Goal: Complete Application Form: Complete application form

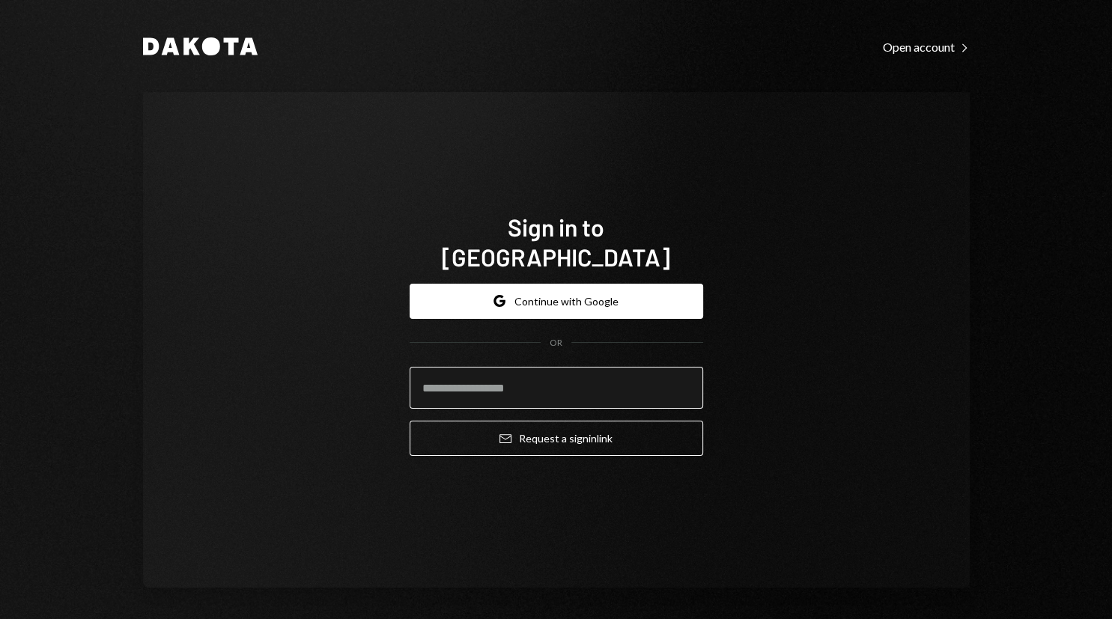
click at [529, 372] on input "email" at bounding box center [557, 388] width 294 height 42
type input "**********"
click at [410, 421] on button "Email Request a sign in link" at bounding box center [557, 438] width 294 height 35
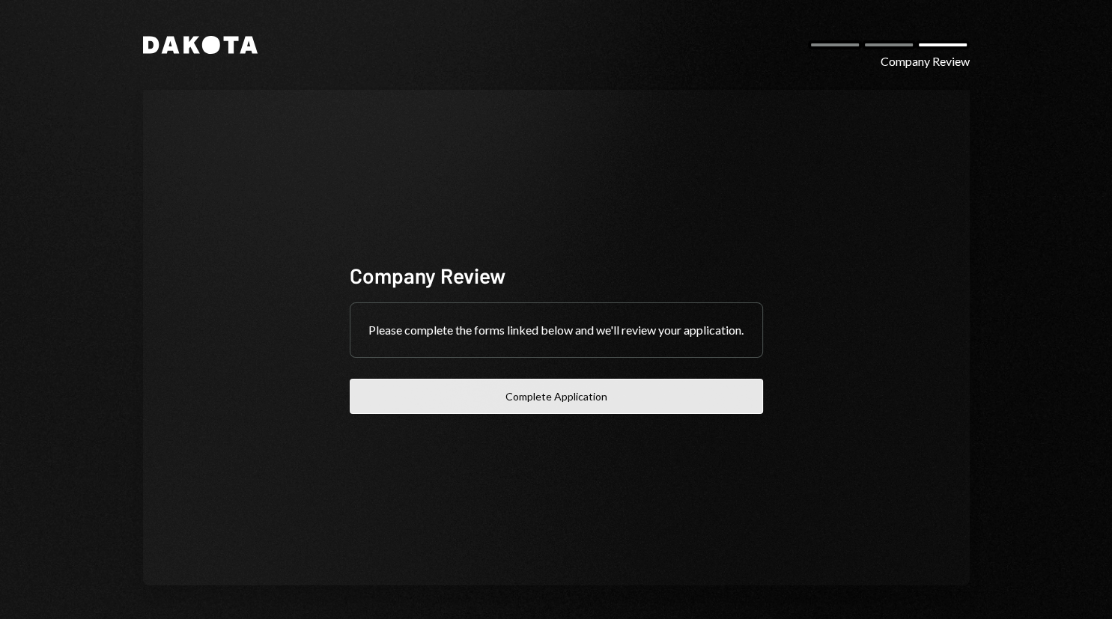
click at [553, 412] on button "Complete Application" at bounding box center [556, 396] width 413 height 35
